Goal: Obtain resource: Download file/media

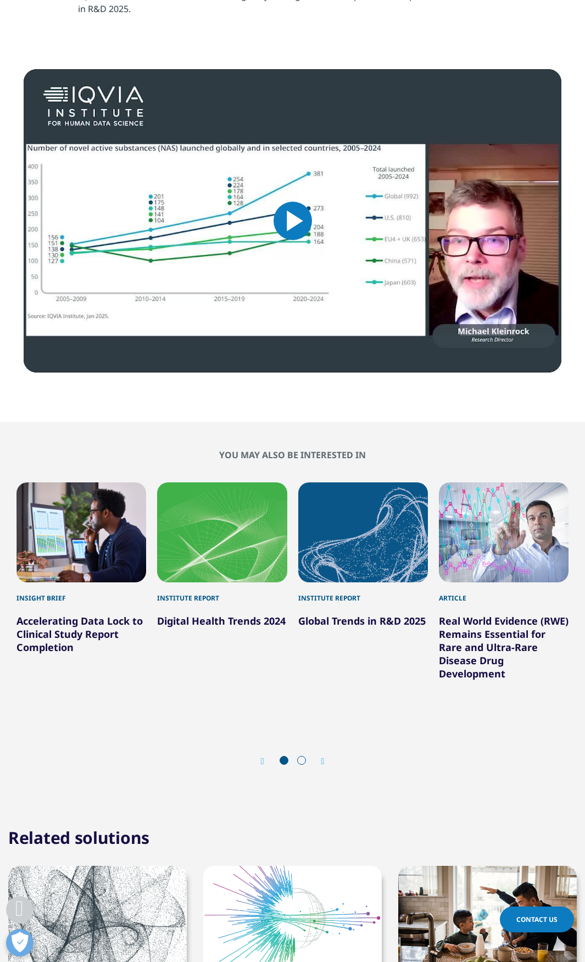
scroll to position [604, 0]
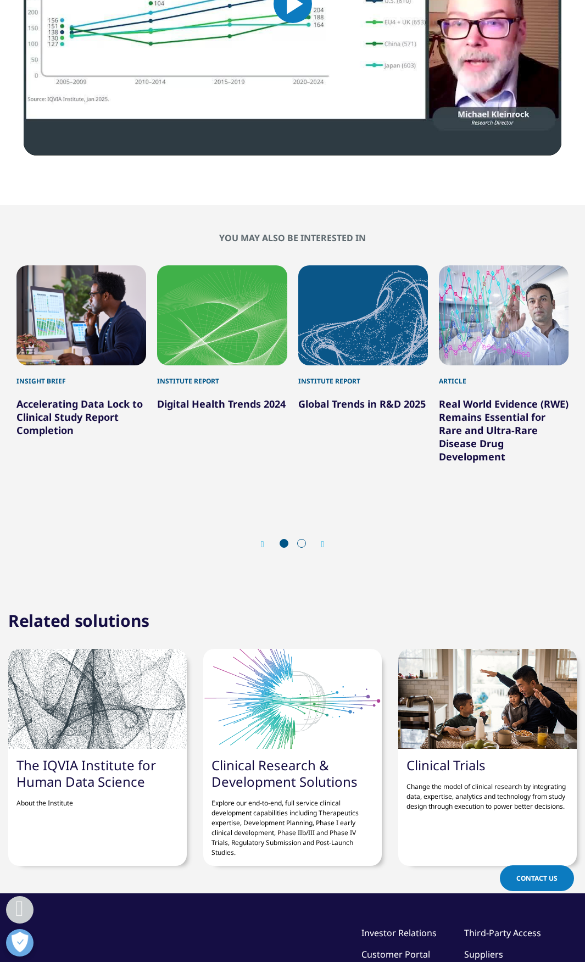
click at [325, 548] on icon "Next slide" at bounding box center [322, 544] width 3 height 9
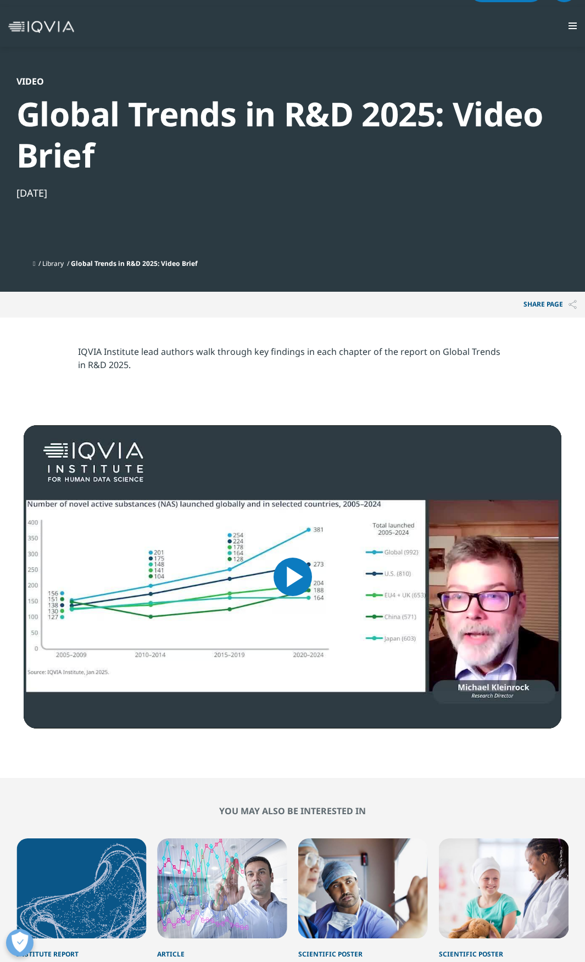
scroll to position [0, 0]
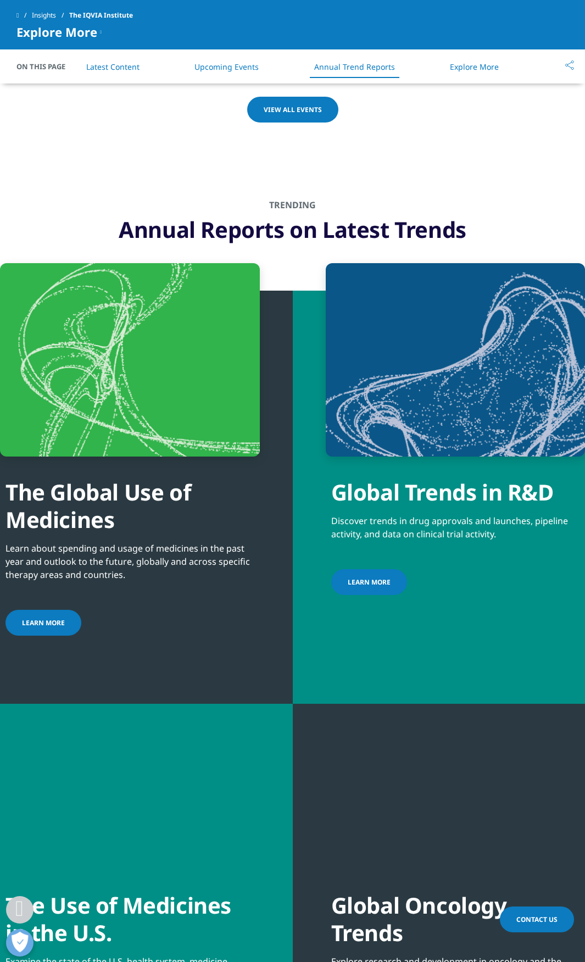
scroll to position [3380, 0]
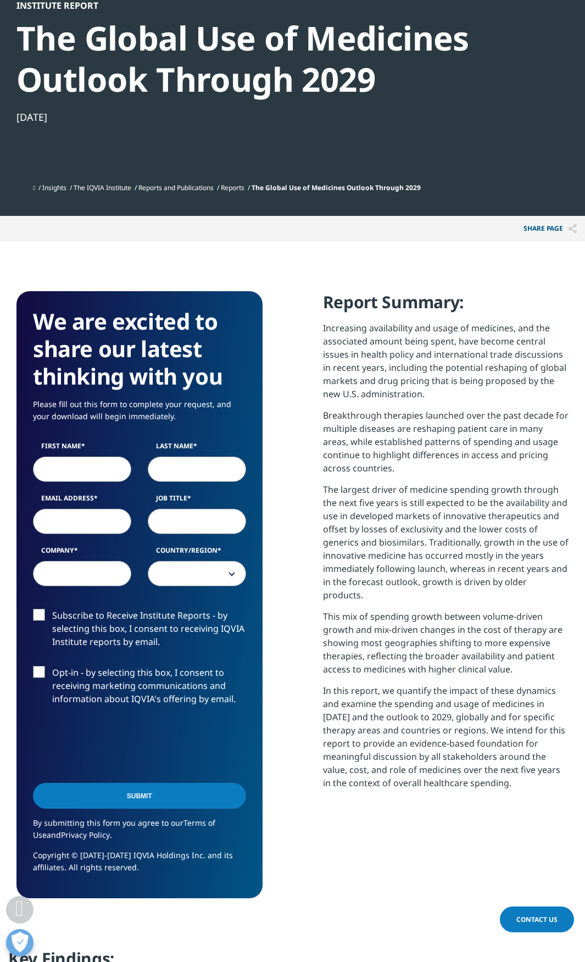
scroll to position [607, 552]
click at [75, 520] on input "Email Address" at bounding box center [82, 521] width 98 height 25
paste input "nakagawasai.junichi@crodot.jp"
type input "nakagawasai.junichi@crodot.jp"
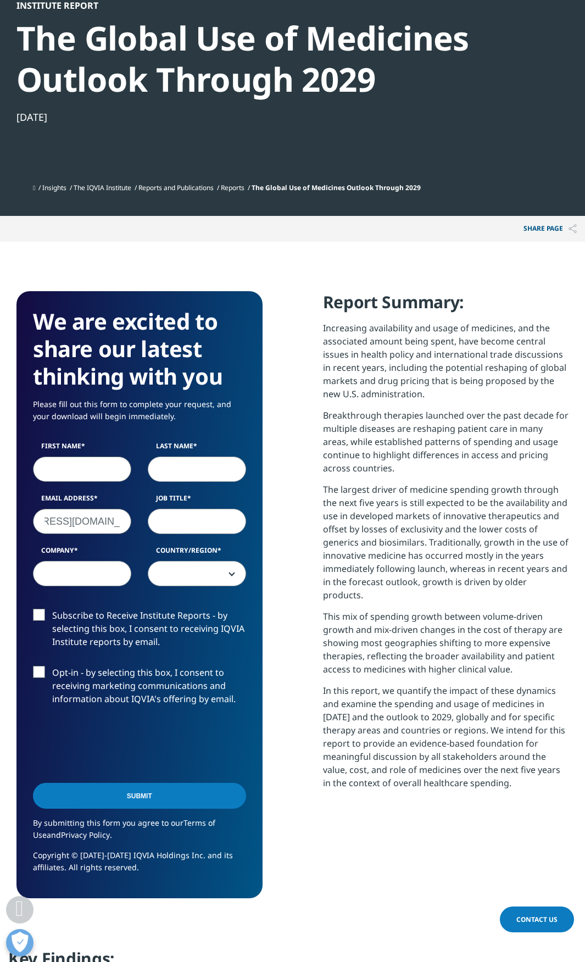
scroll to position [0, 0]
click at [80, 470] on input "First Name" at bounding box center [82, 469] width 98 height 25
type input "Junichi"
click at [207, 470] on input "Last Name" at bounding box center [197, 469] width 98 height 25
type input "Nakagawasai"
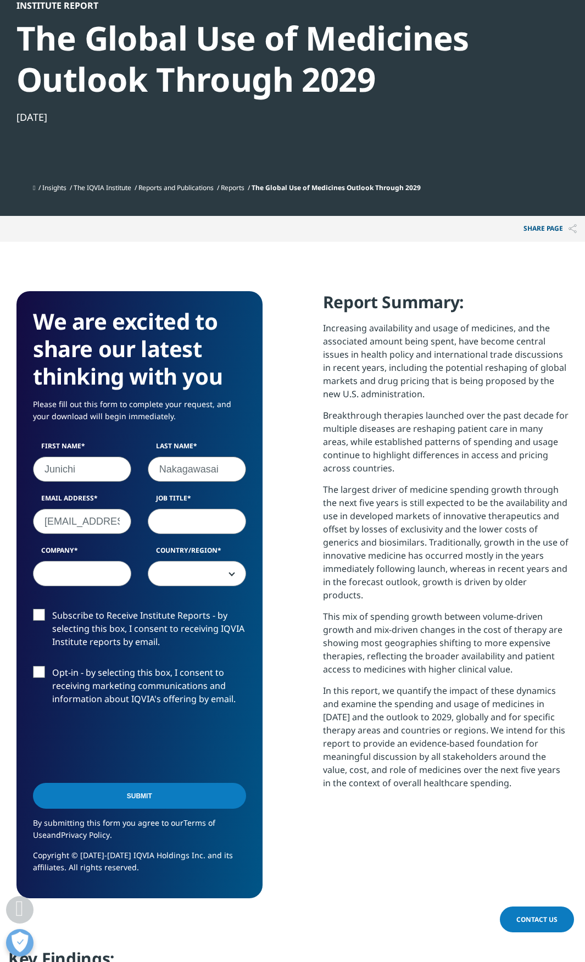
click at [201, 518] on input "Job Title" at bounding box center [197, 521] width 98 height 25
click at [205, 532] on input "Job Title" at bounding box center [197, 521] width 98 height 25
click at [203, 524] on input "Job Title" at bounding box center [197, 521] width 98 height 25
drag, startPoint x: 203, startPoint y: 523, endPoint x: 202, endPoint y: 553, distance: 30.8
click at [203, 524] on input "Job Title" at bounding box center [197, 521] width 98 height 25
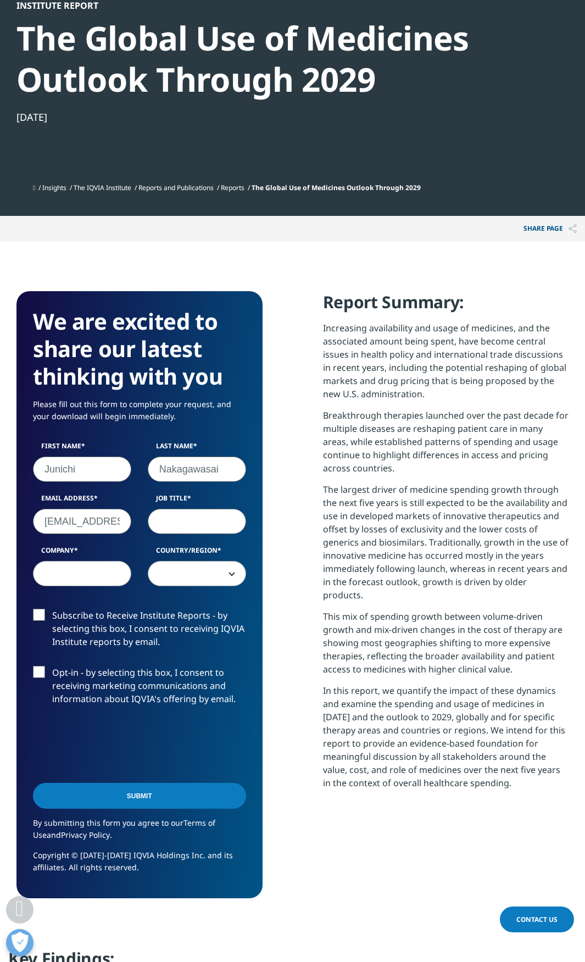
drag, startPoint x: 203, startPoint y: 571, endPoint x: 167, endPoint y: 581, distance: 37.2
click at [202, 571] on span at bounding box center [196, 574] width 97 height 25
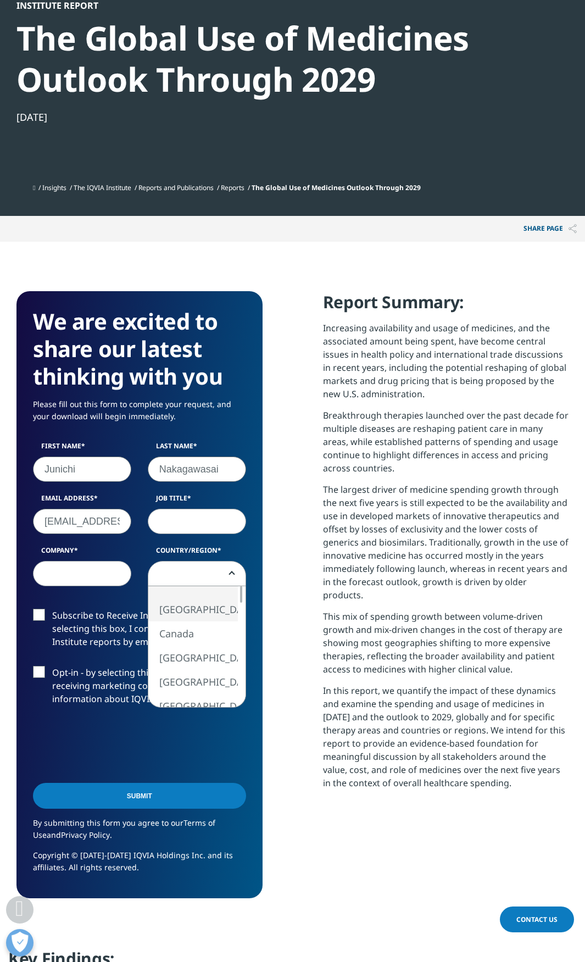
click at [73, 570] on input "Company" at bounding box center [82, 573] width 98 height 25
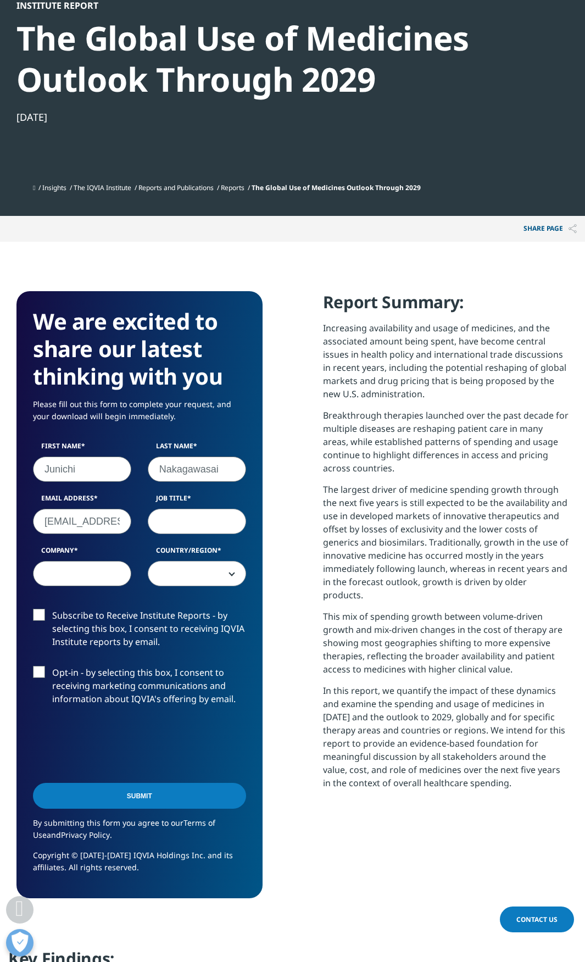
click at [76, 570] on input "Company" at bounding box center [82, 573] width 98 height 25
click at [84, 570] on input "DOT" at bounding box center [82, 573] width 98 height 25
click at [33, 783] on input "Submit" at bounding box center [139, 796] width 213 height 26
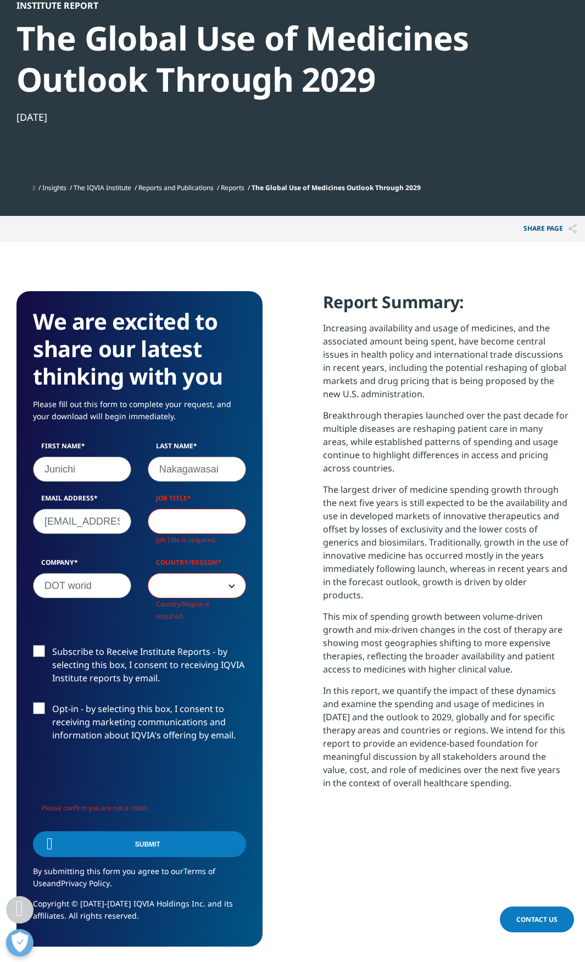
scroll to position [656, 552]
click at [86, 586] on input "DOT worid" at bounding box center [82, 585] width 98 height 25
type input "DOT world"
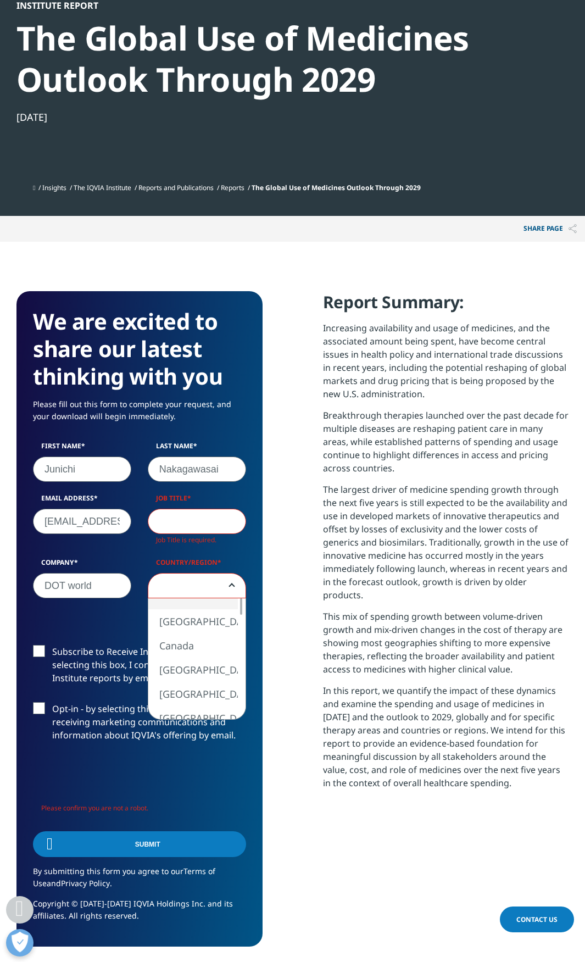
click at [235, 590] on span at bounding box center [196, 586] width 97 height 25
select select "[GEOGRAPHIC_DATA]"
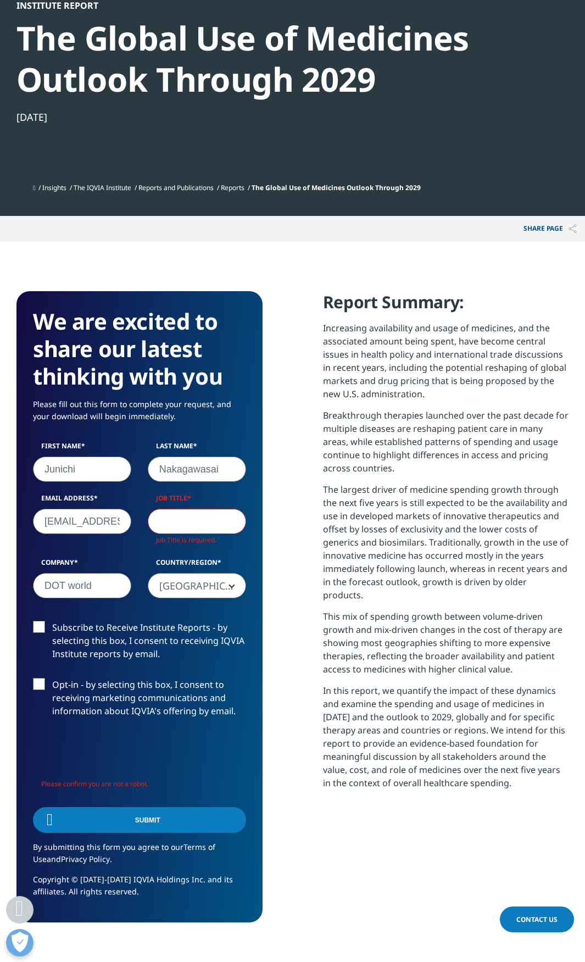
scroll to position [631, 552]
click at [195, 524] on input "Job Title" at bounding box center [197, 521] width 98 height 25
click at [195, 527] on input "Job Title" at bounding box center [197, 521] width 98 height 25
click at [195, 529] on input "Job Title" at bounding box center [197, 521] width 98 height 25
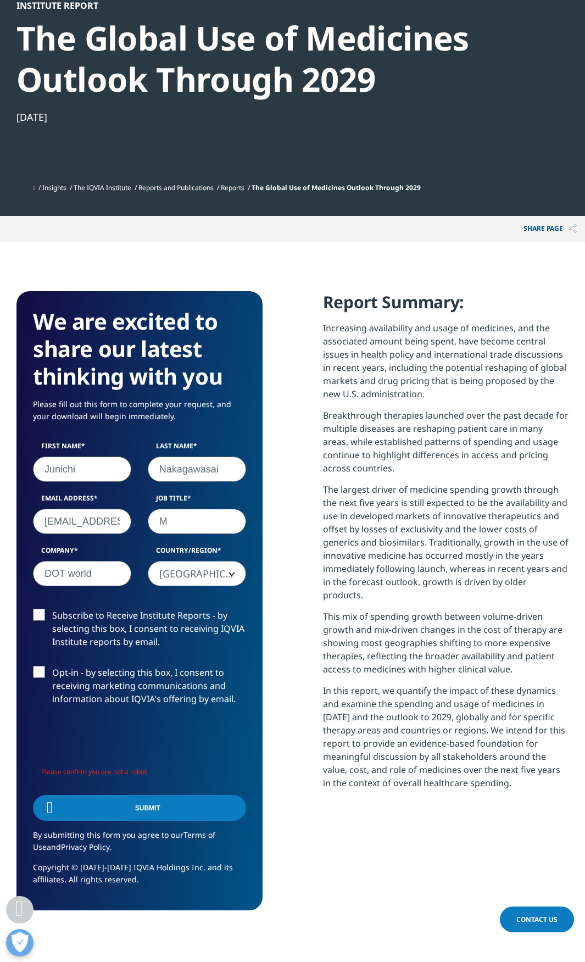
scroll to position [619, 552]
type input "M"
type input "Leader"
click at [37, 614] on label "Subscribe to Receive Institute Reports - by selecting this box, I consent to re…" at bounding box center [139, 632] width 213 height 46
click at [52, 609] on input "Subscribe to Receive Institute Reports - by selecting this box, I consent to re…" at bounding box center [52, 609] width 0 height 0
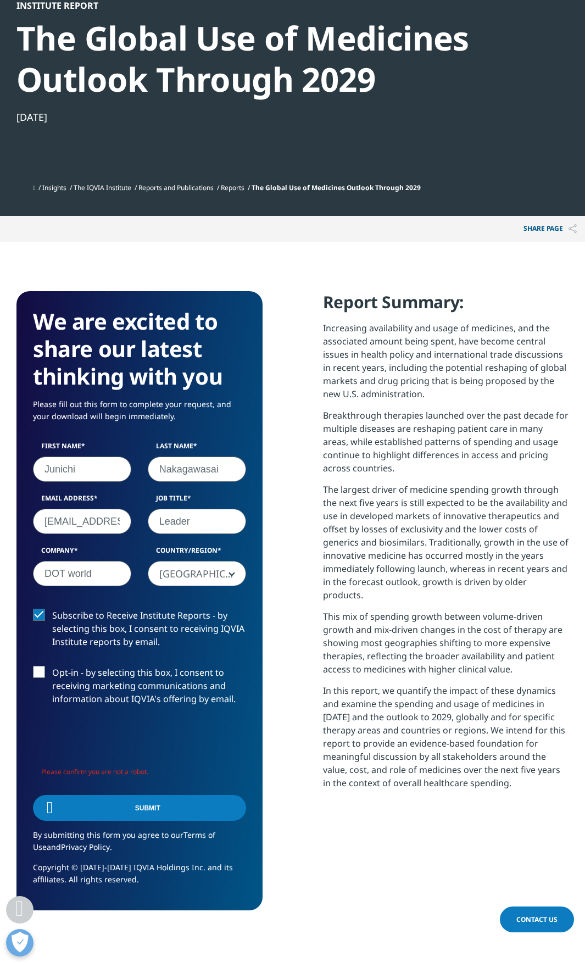
click at [40, 675] on label "Opt-in - by selecting this box, I consent to receiving marketing communications…" at bounding box center [139, 689] width 213 height 46
click at [52, 666] on input "Opt-in - by selecting this box, I consent to receiving marketing communications…" at bounding box center [52, 666] width 0 height 0
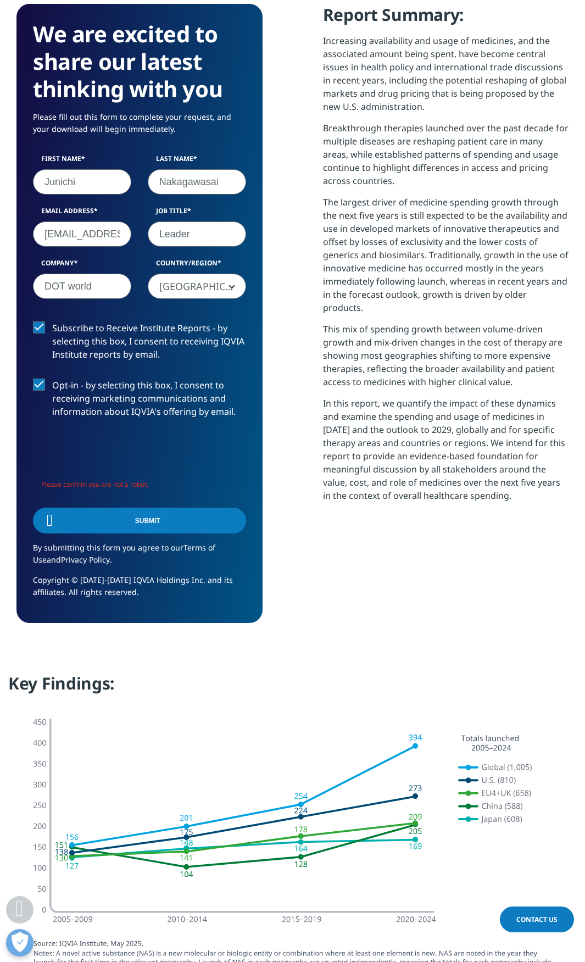
scroll to position [659, 0]
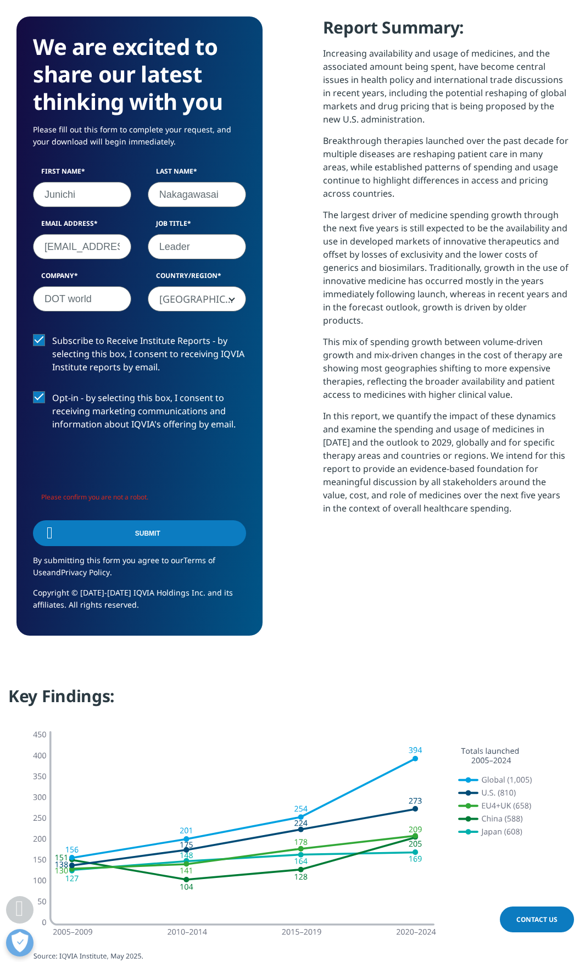
click at [231, 535] on div "Submit" at bounding box center [139, 535] width 213 height 40
click at [53, 538] on span at bounding box center [50, 533] width 34 height 26
click at [53, 538] on span at bounding box center [49, 533] width 35 height 27
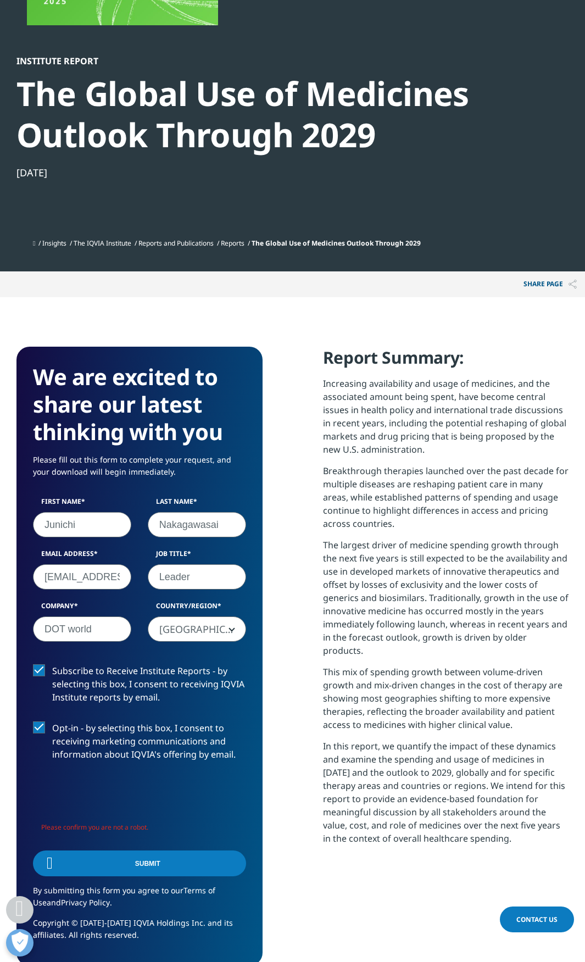
scroll to position [330, 0]
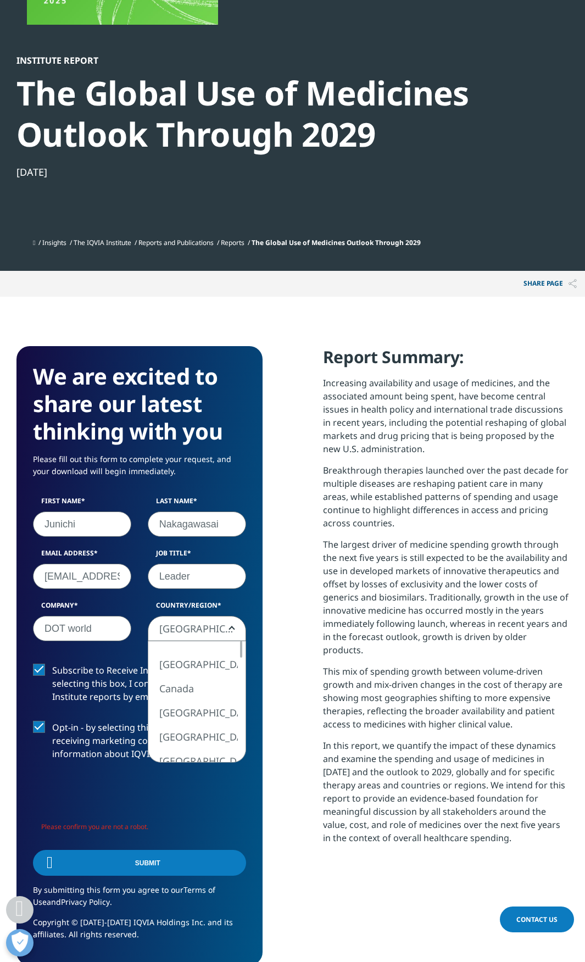
click at [235, 628] on span "[GEOGRAPHIC_DATA]" at bounding box center [197, 628] width 98 height 25
click at [235, 630] on span "Canada" at bounding box center [196, 629] width 97 height 25
select select "[GEOGRAPHIC_DATA]"
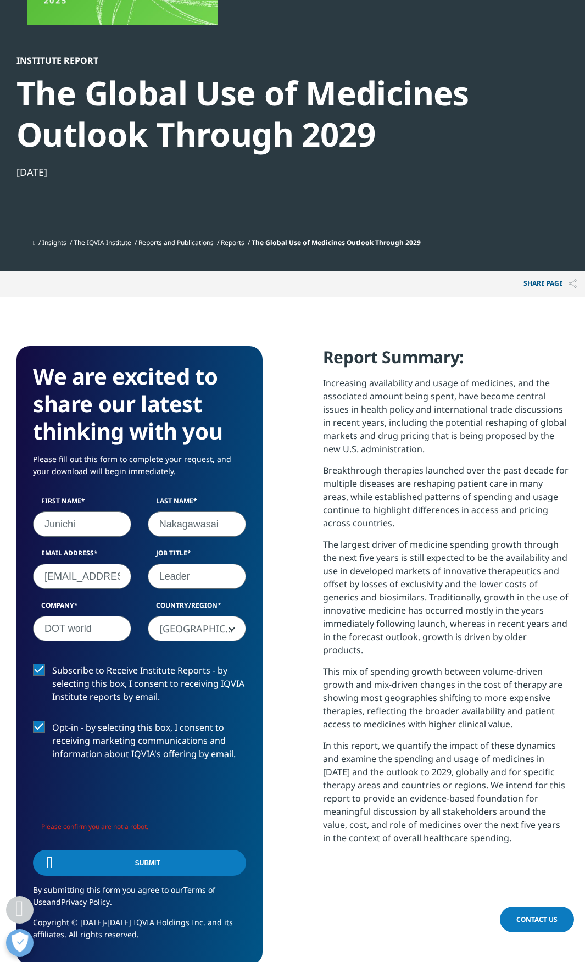
click at [244, 706] on label "Subscribe to Receive Institute Reports - by selecting this box, I consent to re…" at bounding box center [139, 687] width 213 height 46
click at [52, 664] on input "Subscribe to Receive Institute Reports - by selecting this box, I consent to re…" at bounding box center [52, 664] width 0 height 0
click at [45, 675] on label "Subscribe to Receive Institute Reports - by selecting this box, I consent to re…" at bounding box center [139, 687] width 213 height 46
click at [41, 668] on label "Subscribe to Receive Institute Reports - by selecting this box, I consent to re…" at bounding box center [139, 687] width 213 height 46
click at [52, 664] on input "Subscribe to Receive Institute Reports - by selecting this box, I consent to re…" at bounding box center [52, 664] width 0 height 0
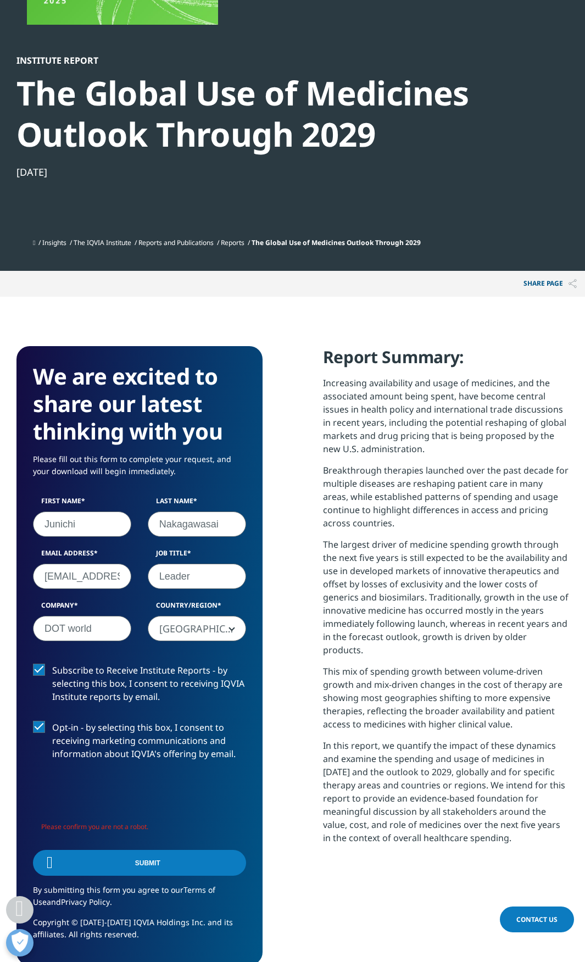
click at [258, 815] on div "We are excited to share our latest thinking with you Please fill out this form …" at bounding box center [139, 655] width 246 height 619
drag, startPoint x: 242, startPoint y: 805, endPoint x: 215, endPoint y: 803, distance: 27.5
click at [238, 803] on div "0cAFcWeA5xk0KGhUd3GDQwXEngBYqRfsRoEXh4p0wvxCu_yCs6wVl9fDfvZzqjWuleNKf4-j8Rp46cM…" at bounding box center [139, 799] width 213 height 43
click at [216, 800] on div "0cAFcWeA5xk0KGhUd3GDQwXEngBYqRfsRoEXh4p0wvxCu_yCs6wVl9fDfvZzqjWuleNKf4-j8Rp46cM…" at bounding box center [139, 799] width 213 height 43
click at [215, 803] on div "0cAFcWeA5xk0KGhUd3GDQwXEngBYqRfsRoEXh4p0wvxCu_yCs6wVl9fDfvZzqjWuleNKf4-j8Rp46cM…" at bounding box center [139, 799] width 213 height 43
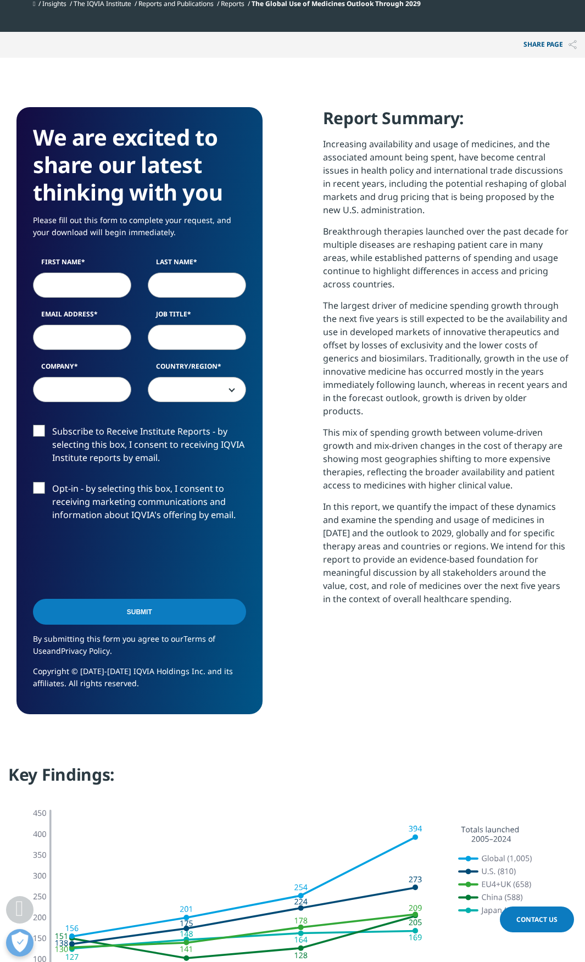
scroll to position [659, 0]
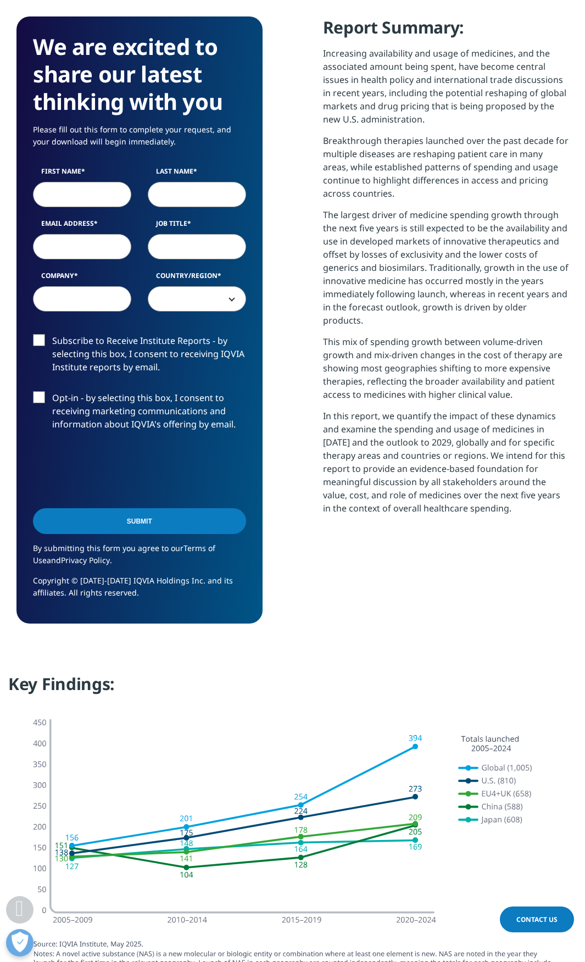
click at [86, 195] on input "First Name" at bounding box center [82, 194] width 98 height 25
type input "Junichi"
click at [204, 192] on input "Last Name" at bounding box center [197, 194] width 98 height 25
type input "Nakagawasai"
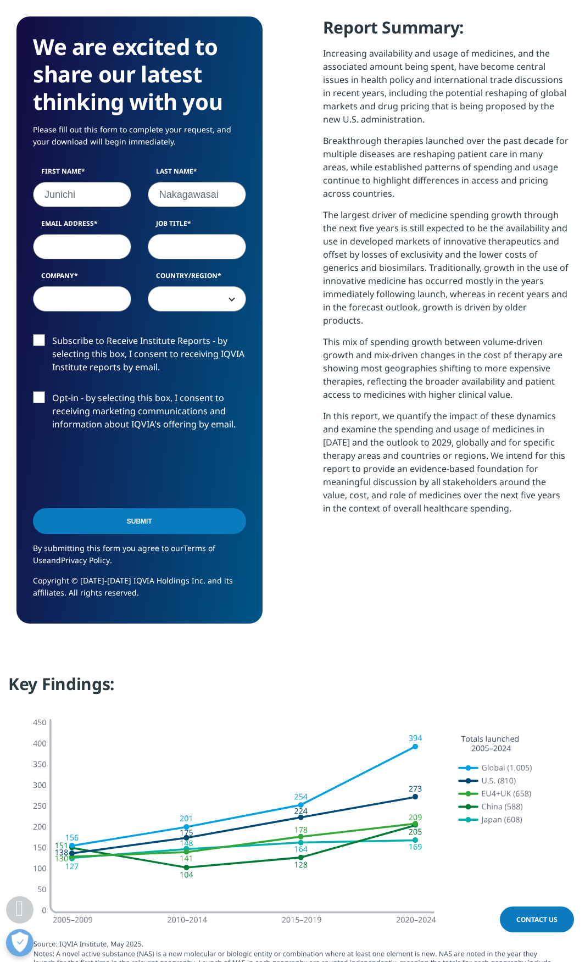
click at [89, 240] on input "Email Address" at bounding box center [82, 246] width 98 height 25
type input "nakagawasai.junichi@crodot.jp"
click at [204, 246] on input "Job Title" at bounding box center [197, 246] width 98 height 25
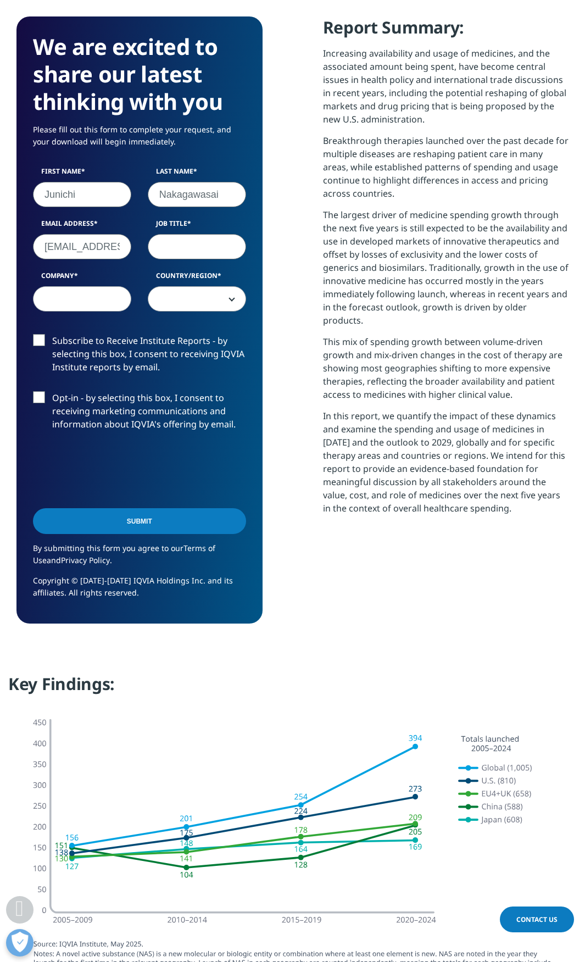
drag, startPoint x: 204, startPoint y: 246, endPoint x: 163, endPoint y: 259, distance: 43.3
click at [203, 246] on input "Job Title" at bounding box center [197, 246] width 98 height 25
click at [88, 297] on input "Company" at bounding box center [82, 298] width 98 height 25
click at [89, 296] on input "Company" at bounding box center [82, 298] width 98 height 25
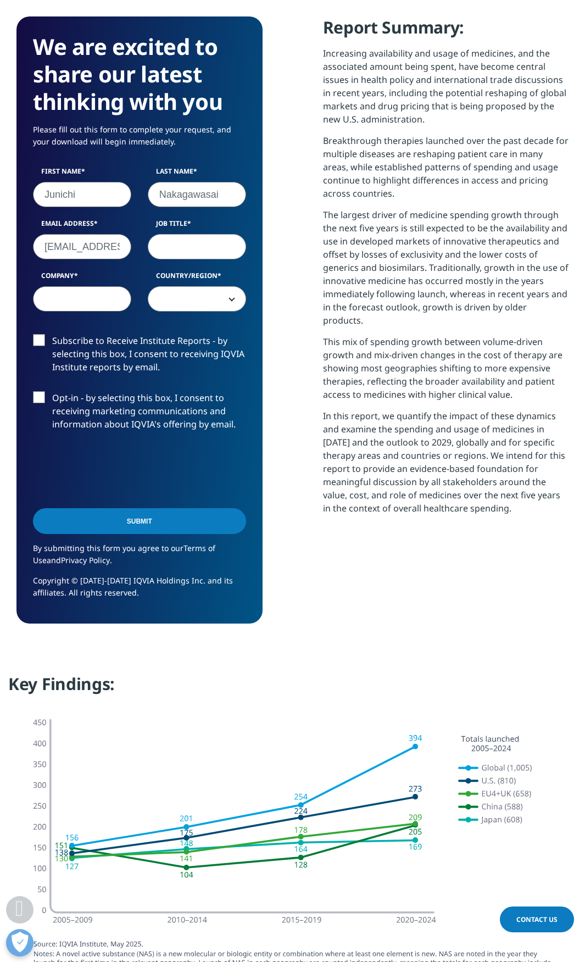
type input "DOT worid"
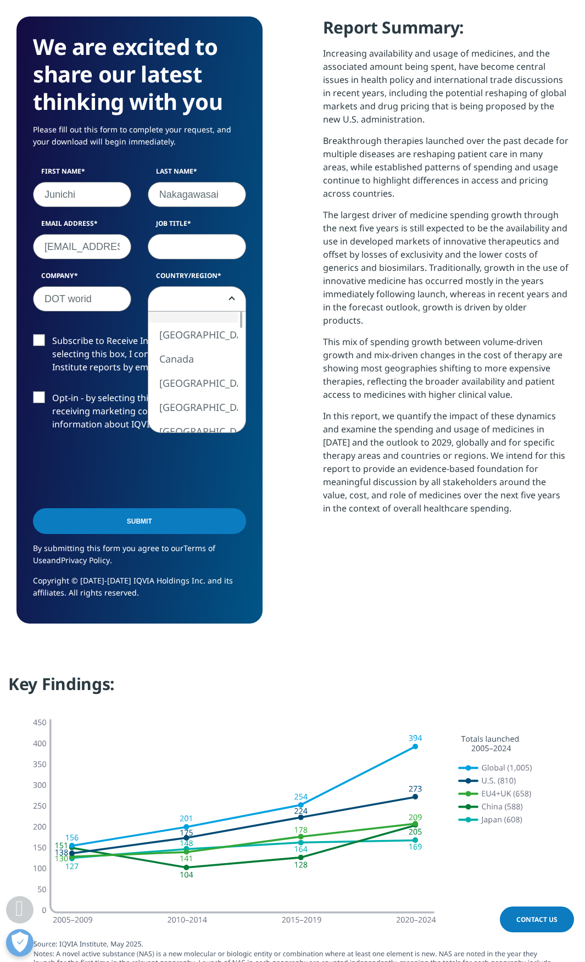
click at [181, 297] on span at bounding box center [196, 299] width 97 height 25
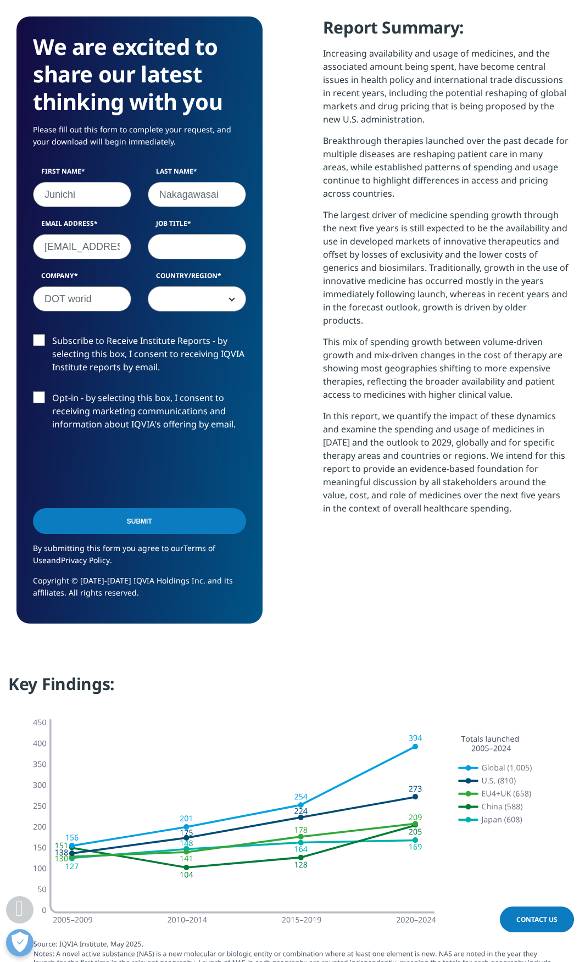
click at [181, 297] on span at bounding box center [196, 299] width 97 height 25
click at [182, 296] on span at bounding box center [196, 299] width 97 height 25
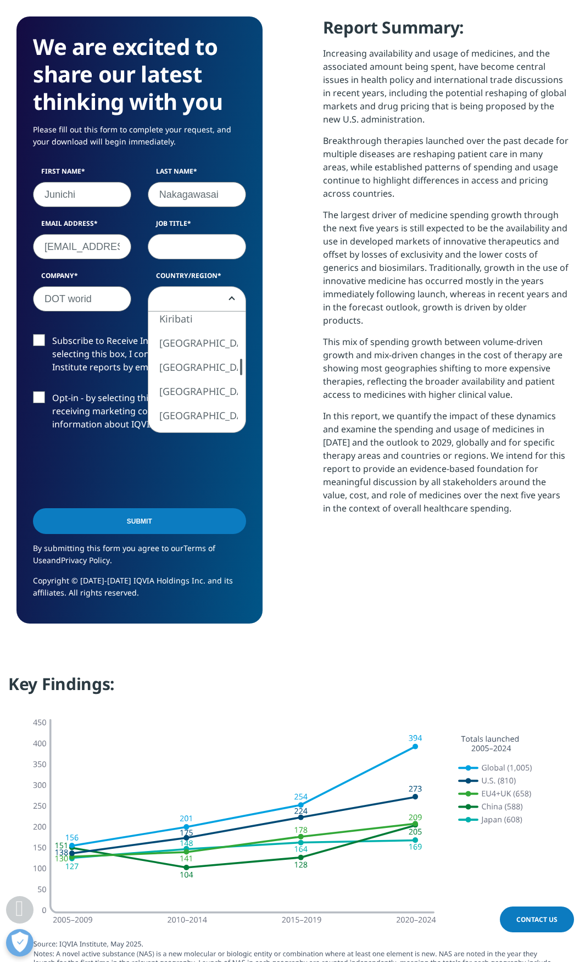
select select "[GEOGRAPHIC_DATA]"
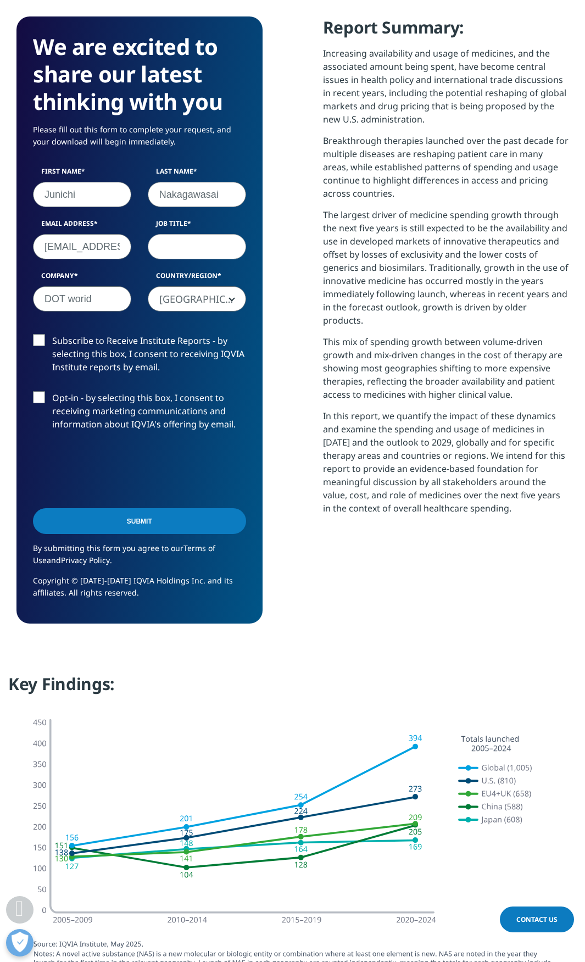
click at [197, 247] on input "Job Title" at bounding box center [197, 246] width 98 height 25
type input "Leader"
click at [33, 508] on input "Submit" at bounding box center [139, 521] width 213 height 26
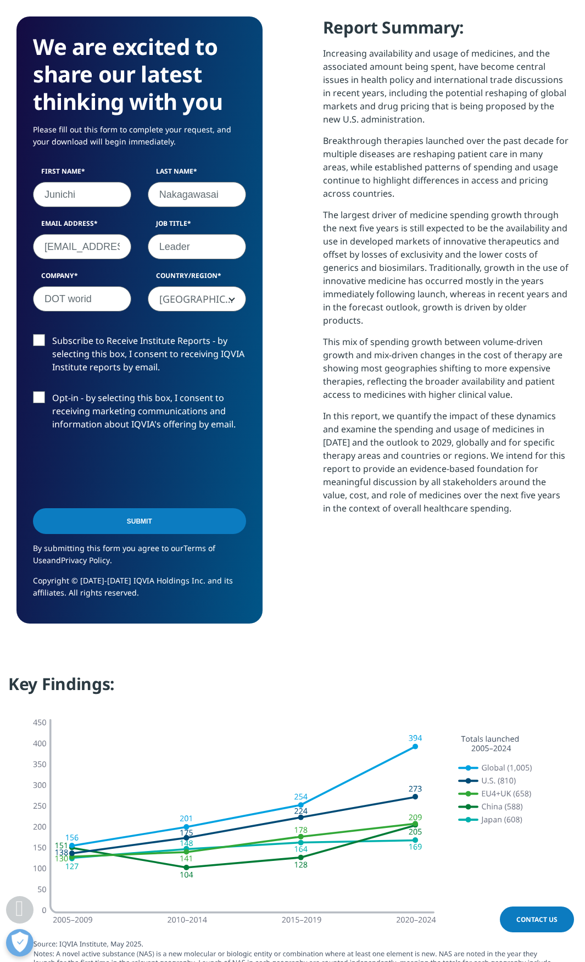
scroll to position [619, 552]
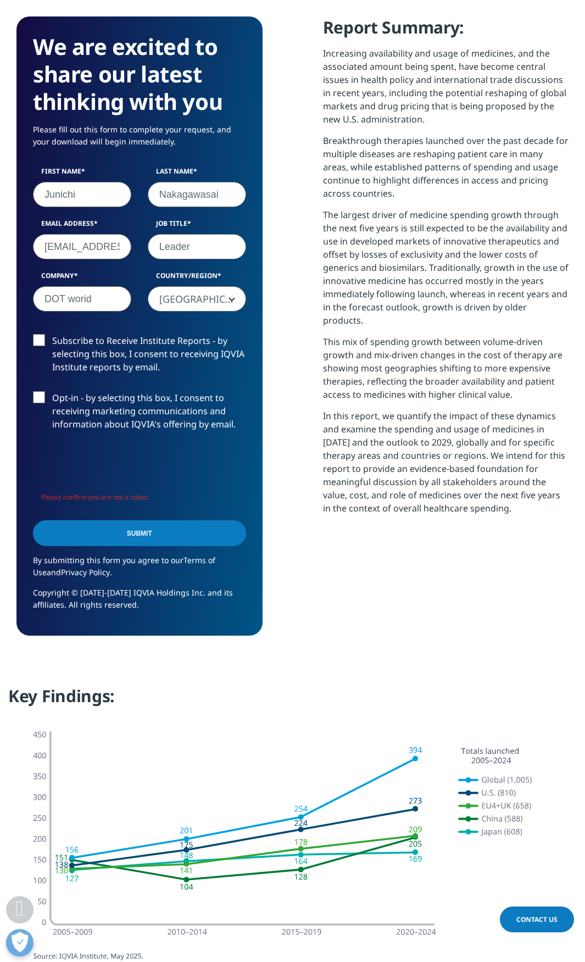
click at [155, 527] on input "Submit" at bounding box center [139, 533] width 213 height 26
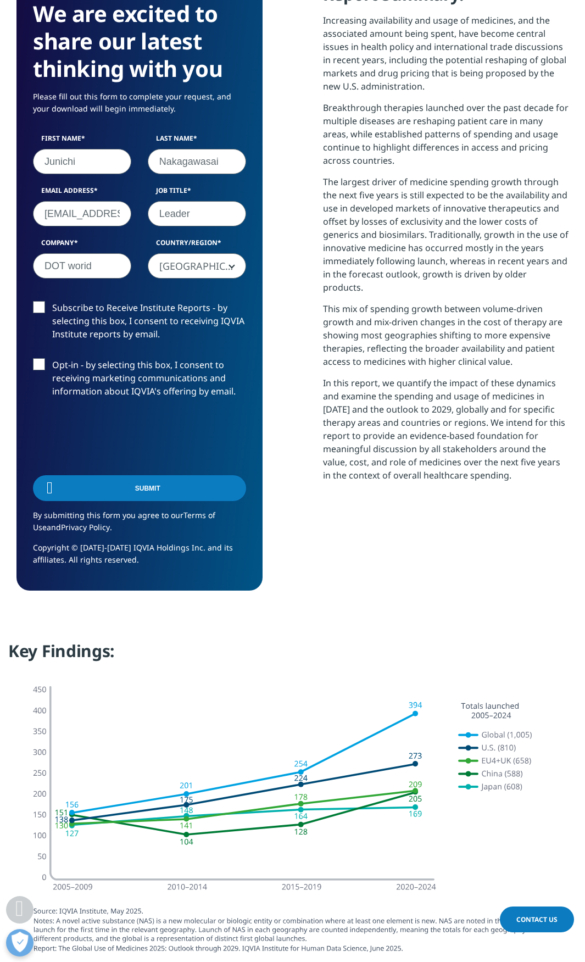
scroll to position [521, 552]
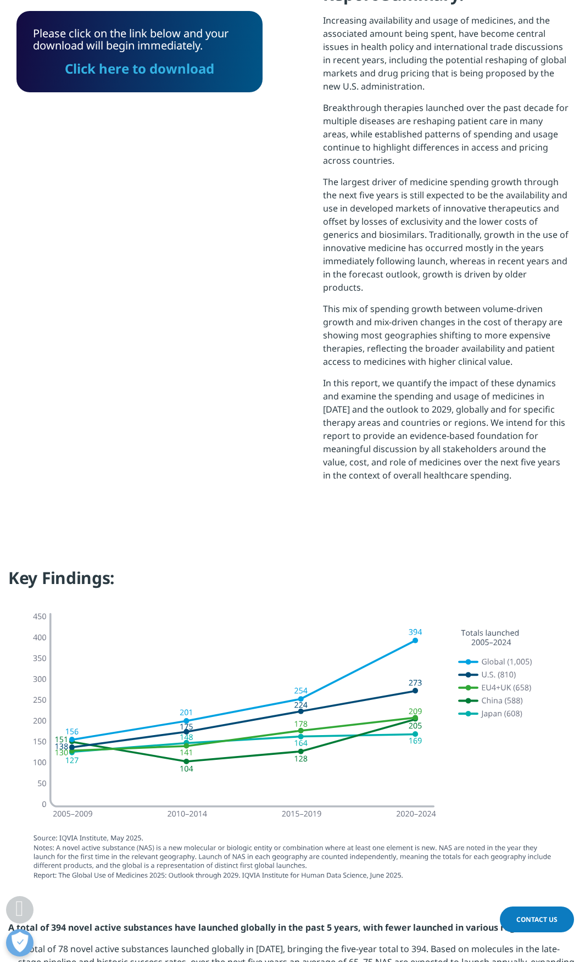
click at [129, 67] on link "Click here to download" at bounding box center [139, 68] width 149 height 18
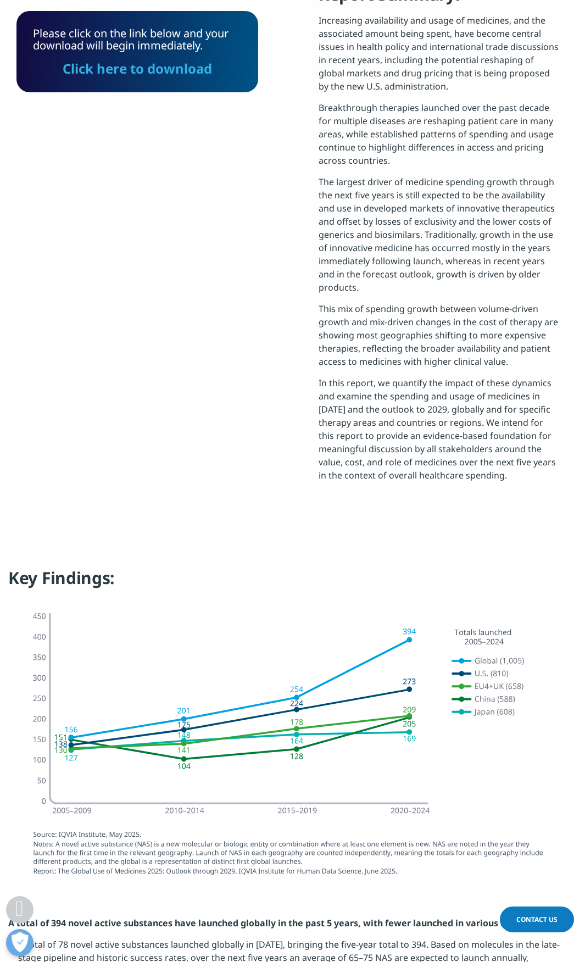
scroll to position [81, 242]
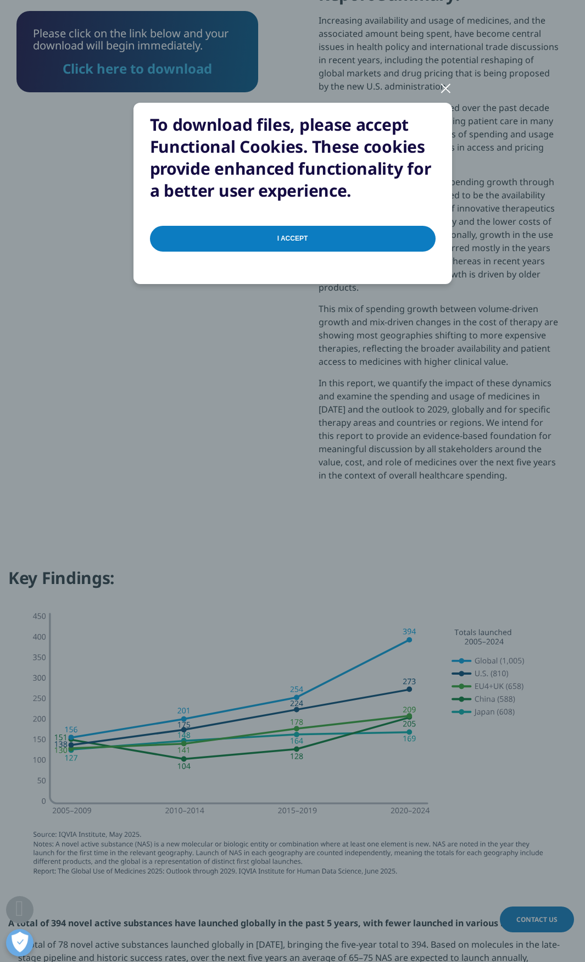
click at [307, 238] on input "I Accept" at bounding box center [293, 239] width 286 height 26
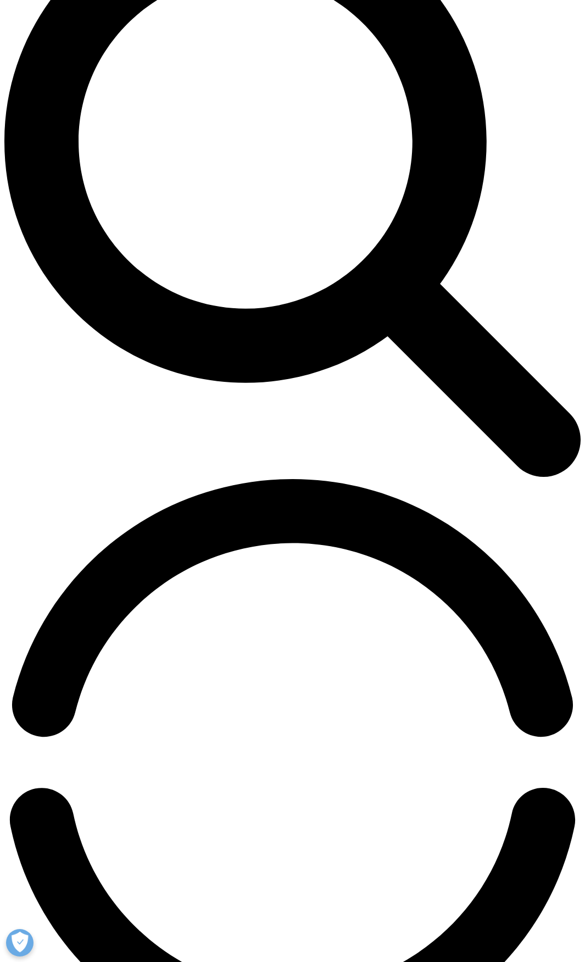
scroll to position [692, 0]
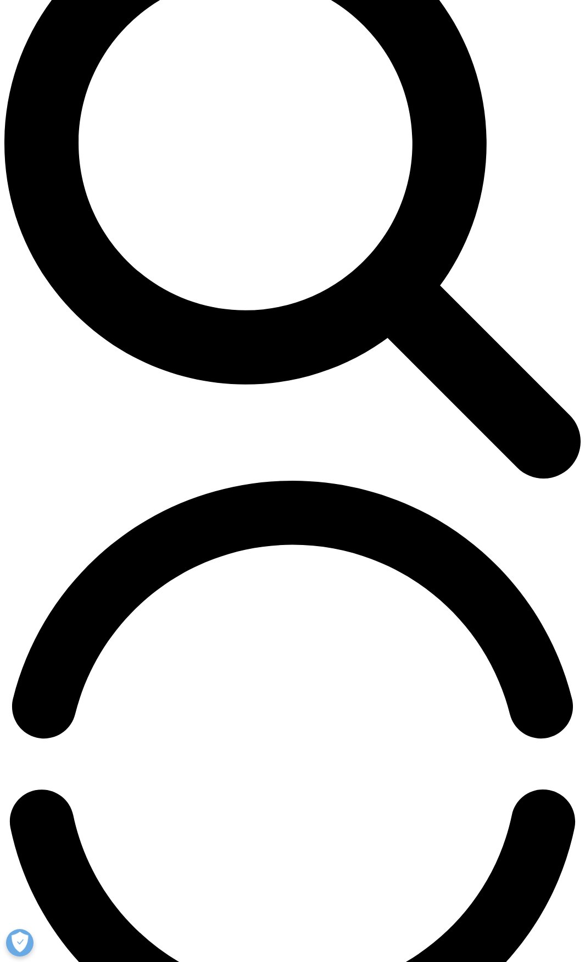
select select "[GEOGRAPHIC_DATA]"
drag, startPoint x: 43, startPoint y: 358, endPoint x: 41, endPoint y: 374, distance: 16.1
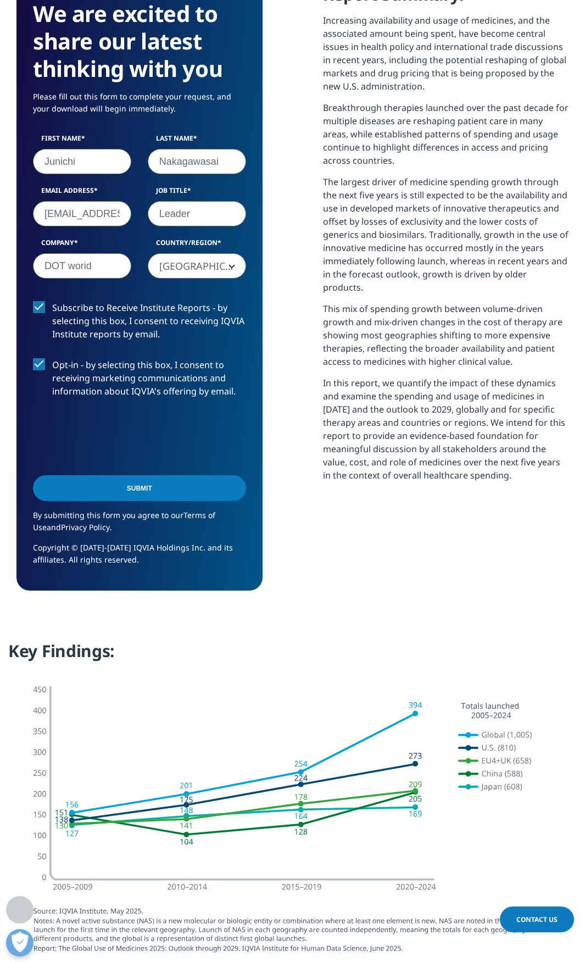
click at [145, 487] on input "Submit" at bounding box center [139, 488] width 213 height 26
click at [231, 489] on div "Submit" at bounding box center [139, 490] width 213 height 40
click at [231, 488] on div "Submit" at bounding box center [139, 490] width 213 height 40
drag, startPoint x: 231, startPoint y: 488, endPoint x: 186, endPoint y: 497, distance: 46.3
click at [231, 488] on div "Submit" at bounding box center [139, 490] width 213 height 40
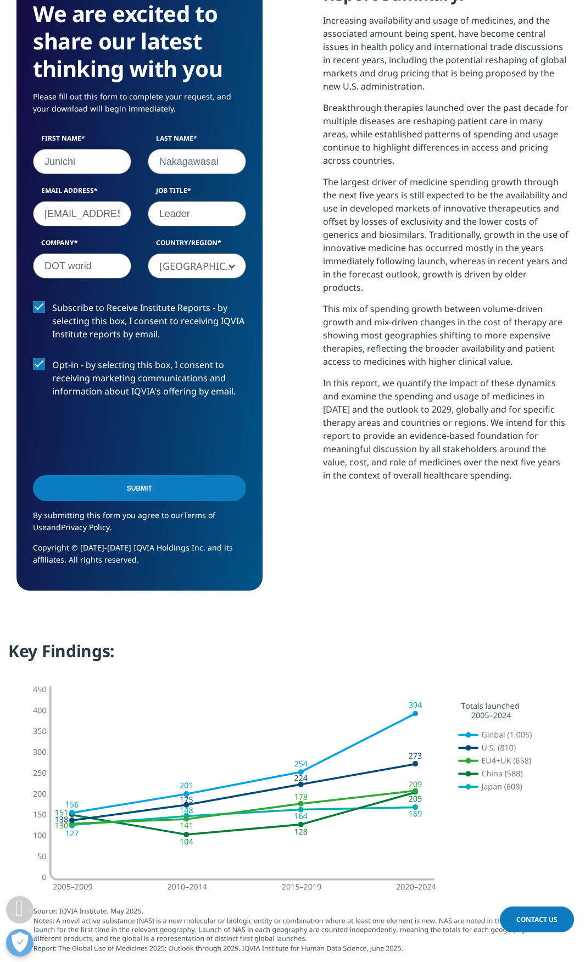
click at [142, 493] on input "Submit" at bounding box center [139, 488] width 213 height 26
click at [142, 492] on input "Submit" at bounding box center [139, 488] width 213 height 26
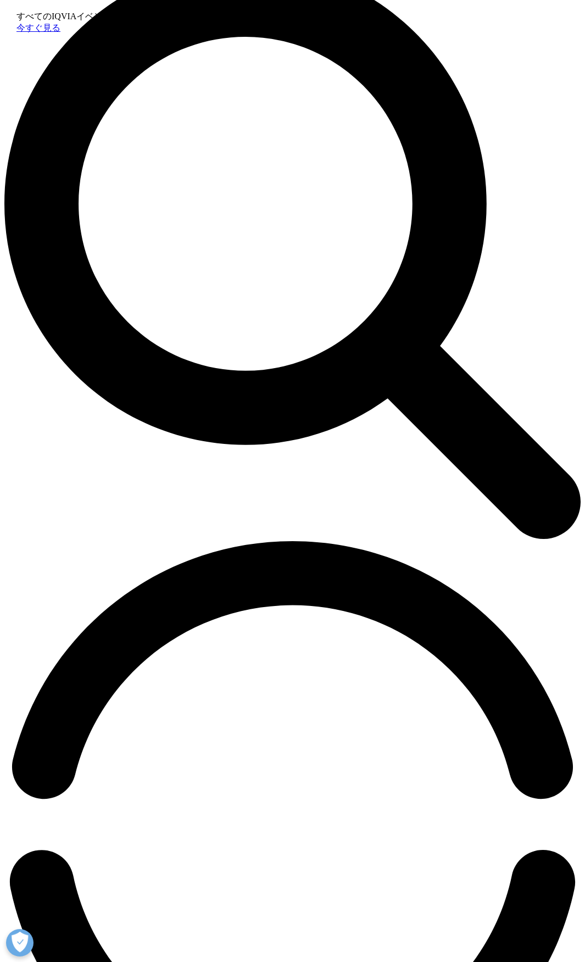
scroll to position [495, 0]
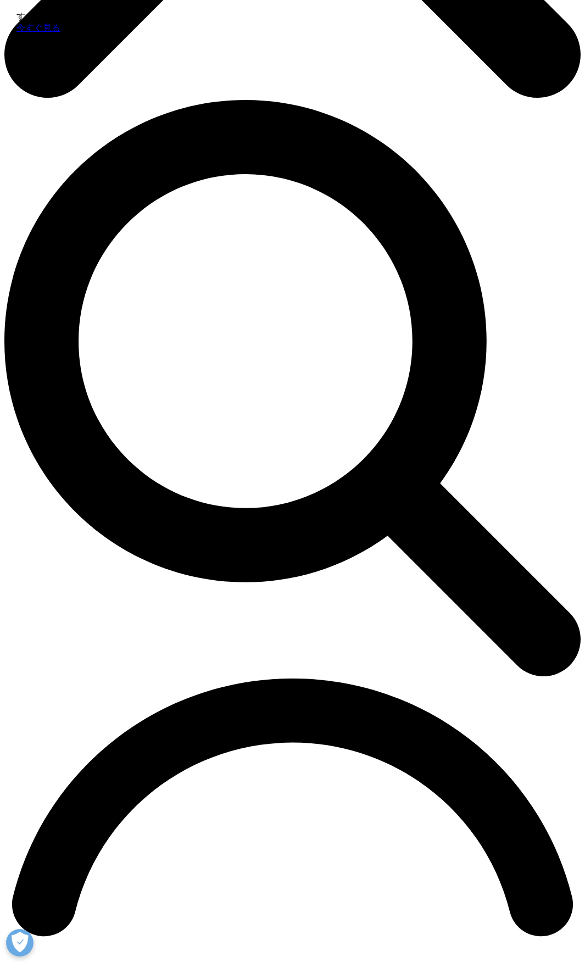
click at [60, 32] on link "今すぐ見る" at bounding box center [38, 27] width 44 height 9
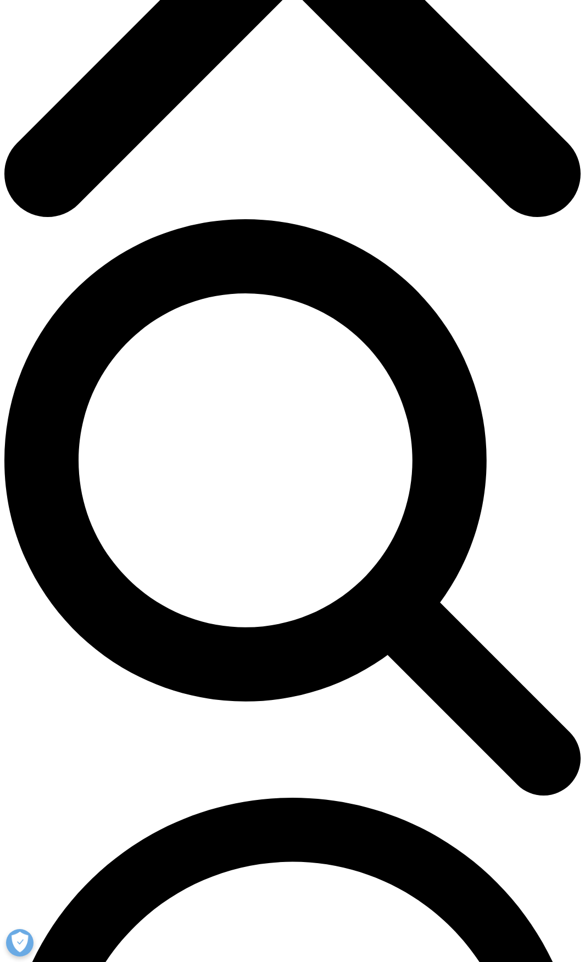
scroll to position [385, 0]
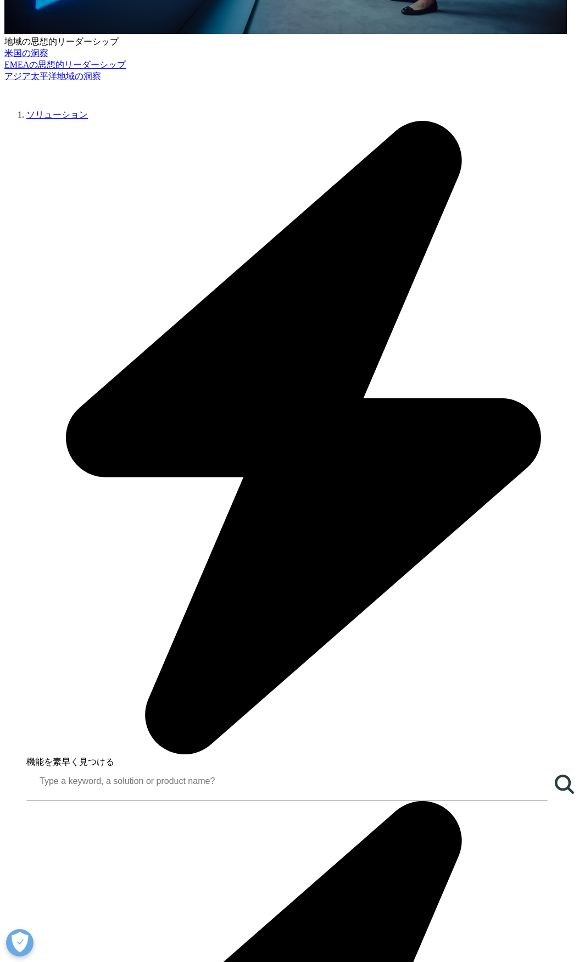
scroll to position [502, 0]
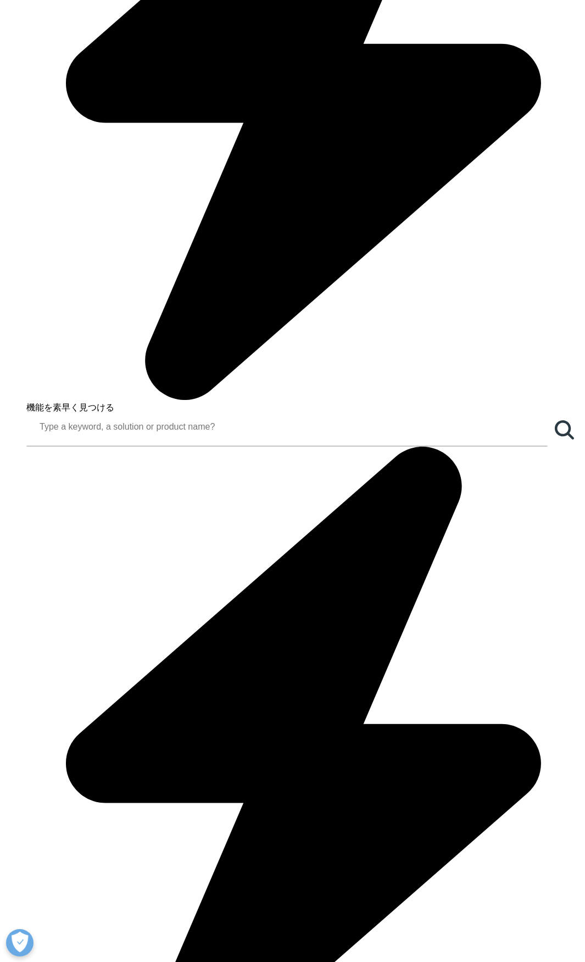
scroll to position [934, 0]
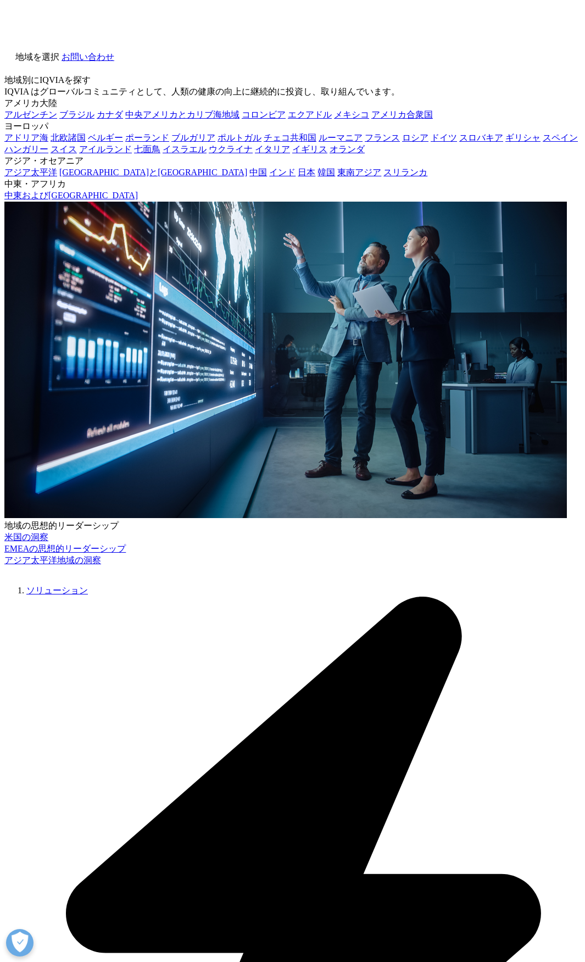
scroll to position [1114, 552]
